Goal: Information Seeking & Learning: Learn about a topic

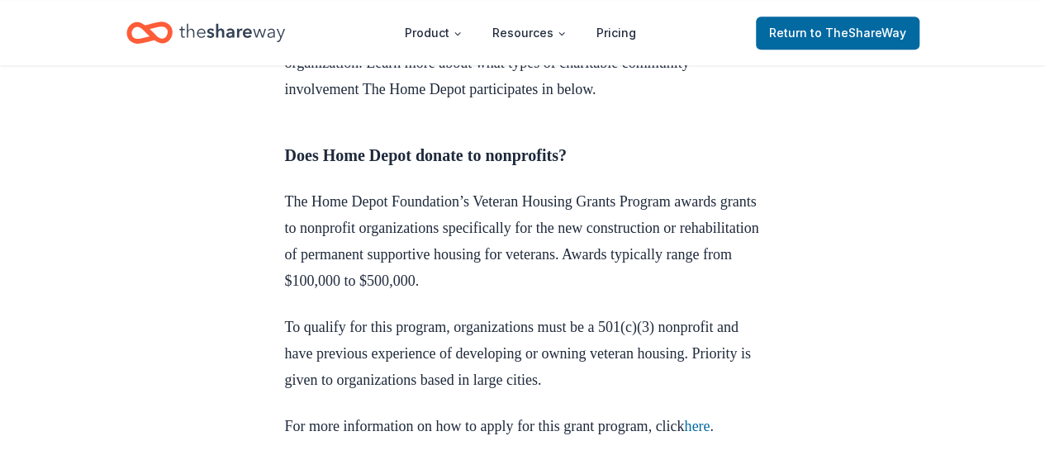
scroll to position [908, 0]
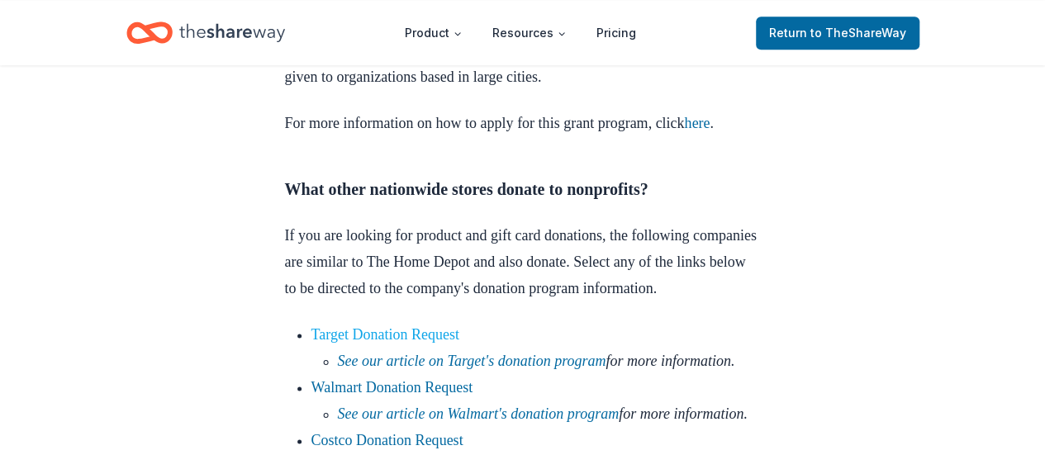
click at [459, 343] on link "Target Donation Request" at bounding box center [385, 334] width 148 height 17
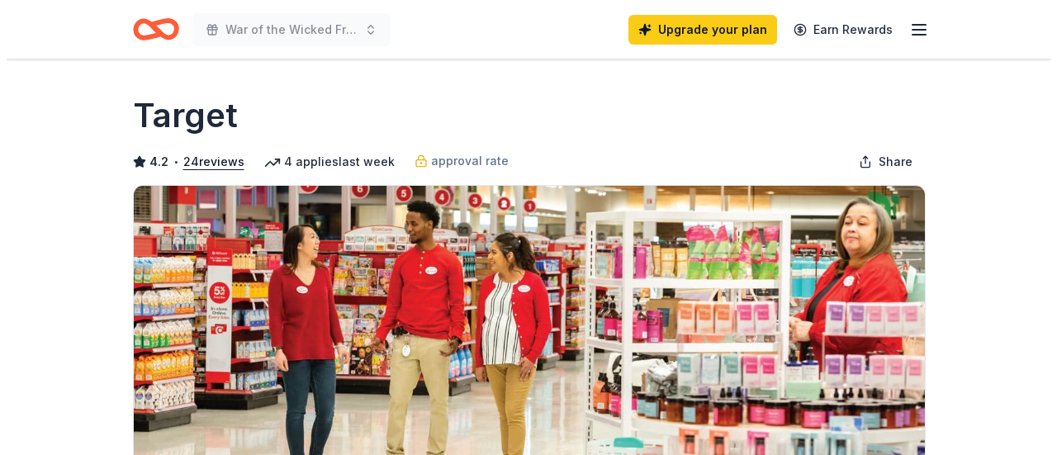
scroll to position [605, 0]
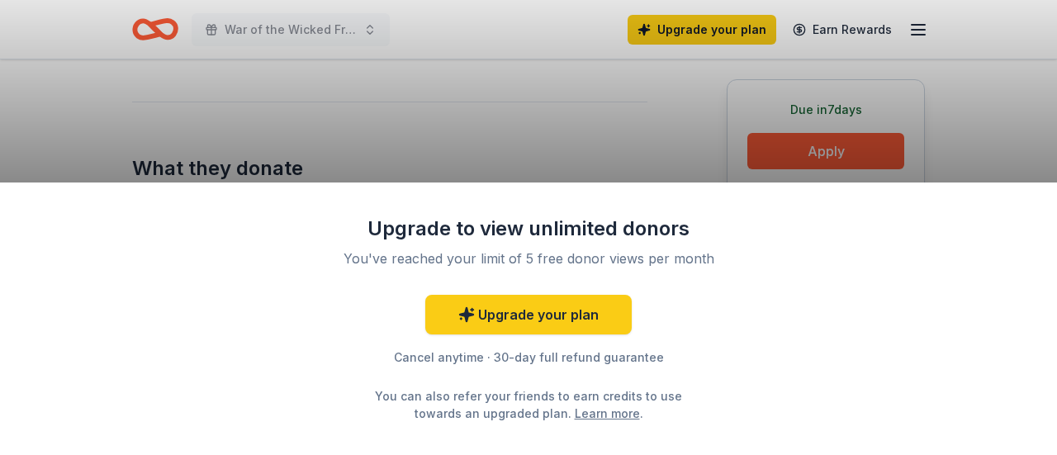
click at [552, 130] on div "Upgrade to view unlimited donors You've reached your limit of 5 free donor view…" at bounding box center [528, 227] width 1057 height 455
click at [477, 85] on div "Upgrade to view unlimited donors You've reached your limit of 5 free donor view…" at bounding box center [528, 227] width 1057 height 455
